Goal: Find specific page/section: Find specific page/section

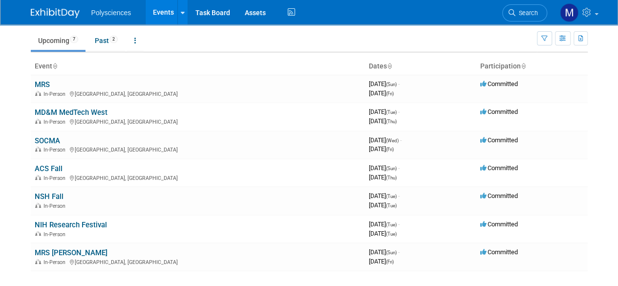
scroll to position [32, 0]
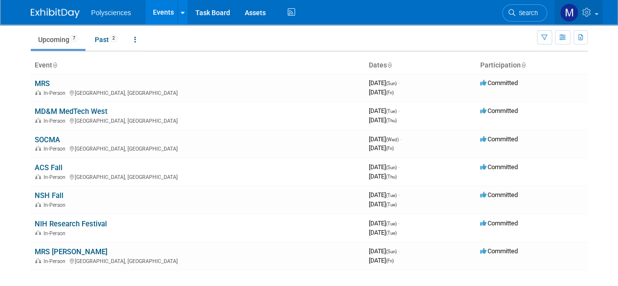
click at [595, 16] on link at bounding box center [579, 12] width 48 height 24
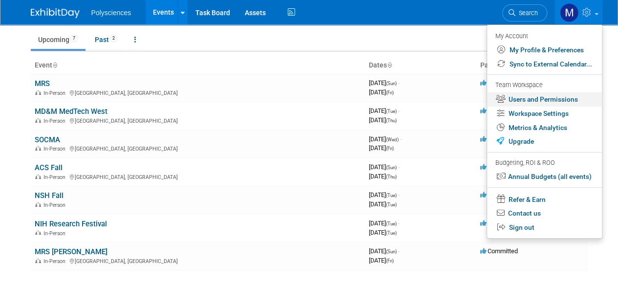
click at [550, 95] on link "Users and Permissions" at bounding box center [544, 99] width 115 height 14
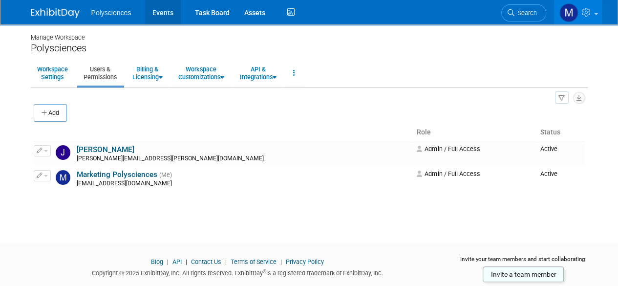
click at [157, 10] on link "Events" at bounding box center [163, 12] width 36 height 24
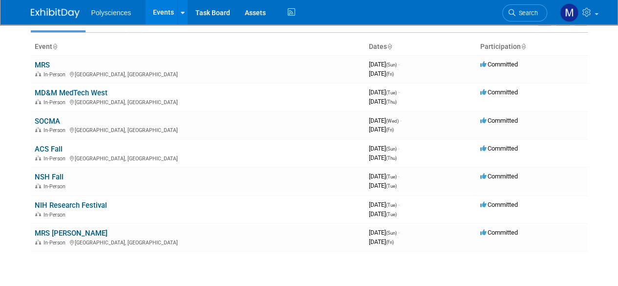
scroll to position [50, 0]
